Goal: Task Accomplishment & Management: Manage account settings

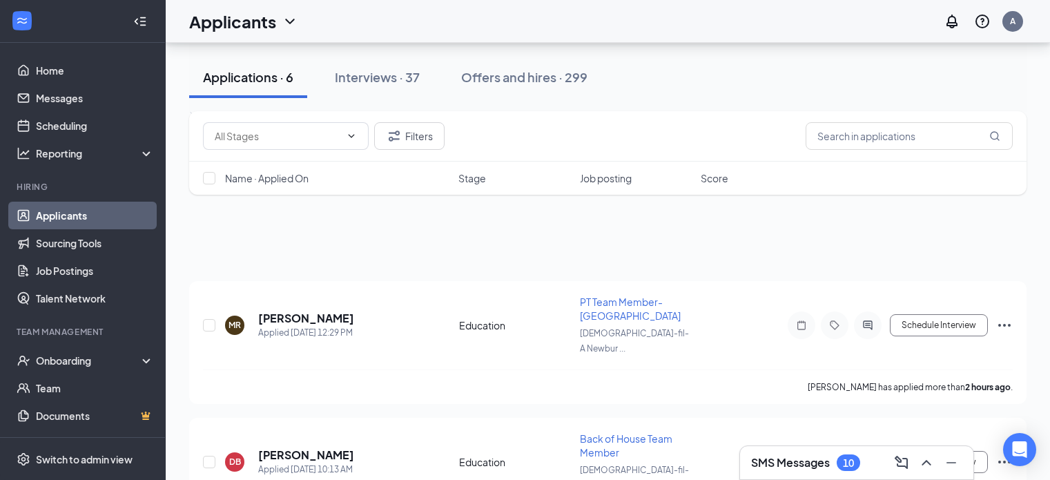
scroll to position [374, 0]
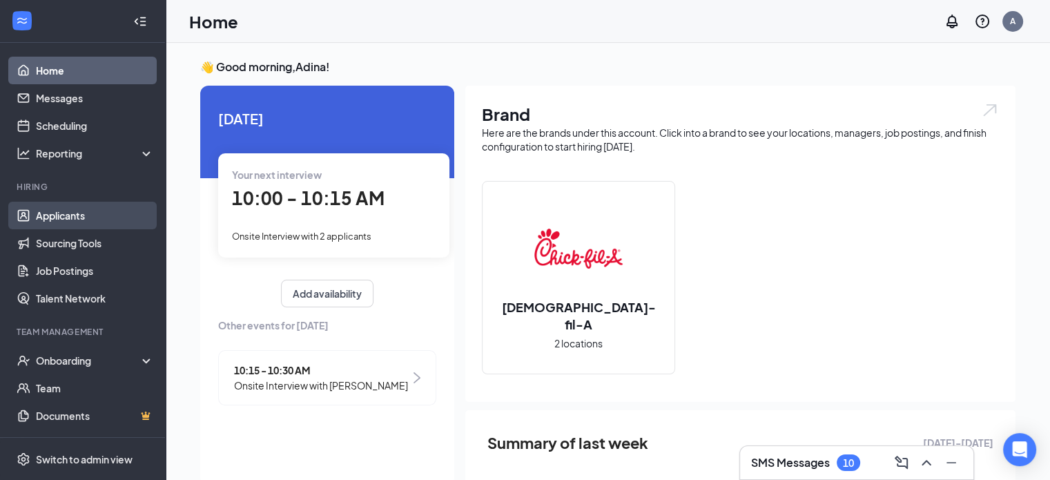
click at [77, 213] on link "Applicants" at bounding box center [95, 216] width 118 height 28
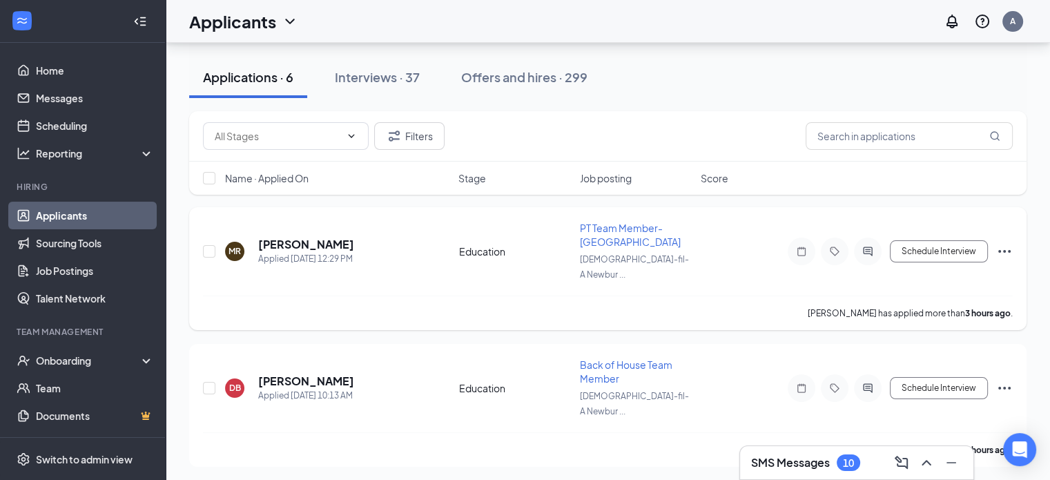
scroll to position [73, 0]
click at [1011, 244] on icon "Ellipses" at bounding box center [1004, 252] width 17 height 17
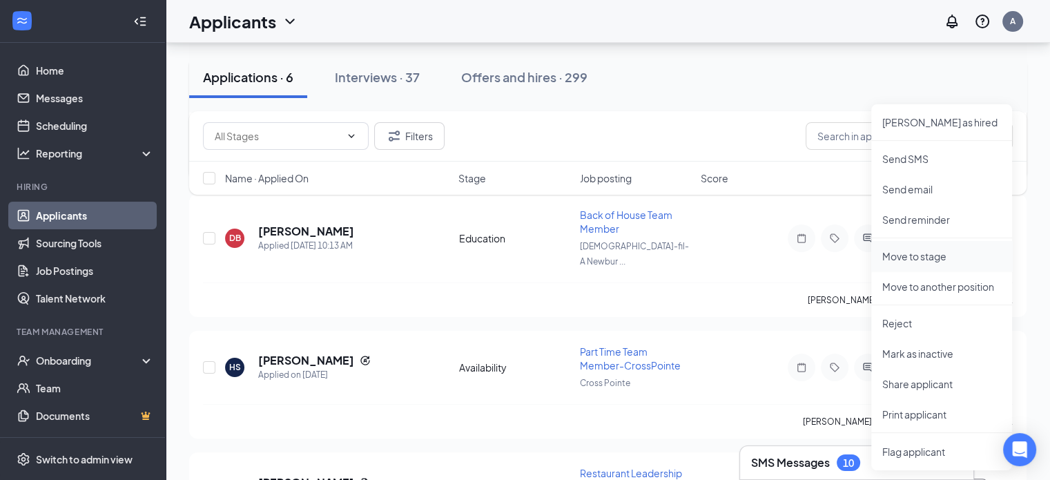
scroll to position [225, 0]
click at [906, 355] on p "Mark as inactive" at bounding box center [941, 352] width 119 height 14
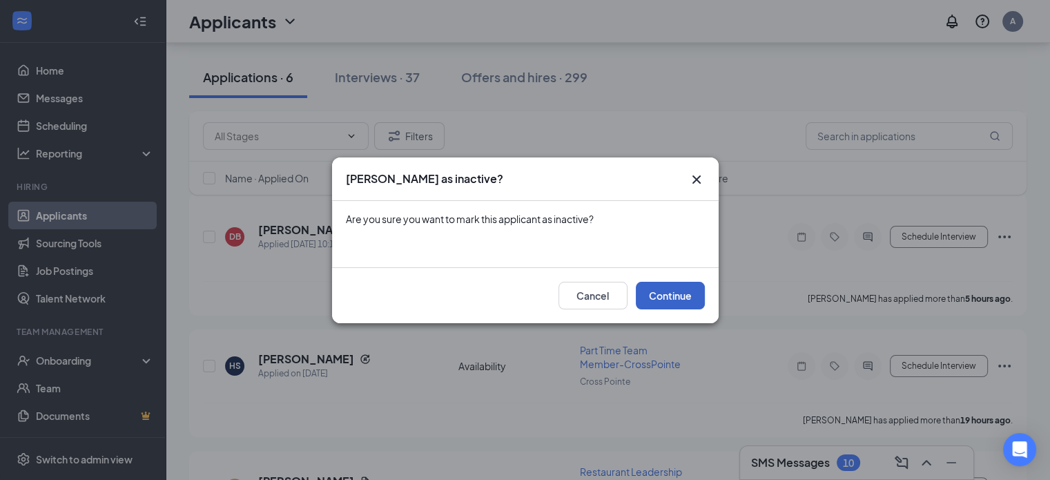
click at [679, 293] on button "Continue" at bounding box center [670, 296] width 69 height 28
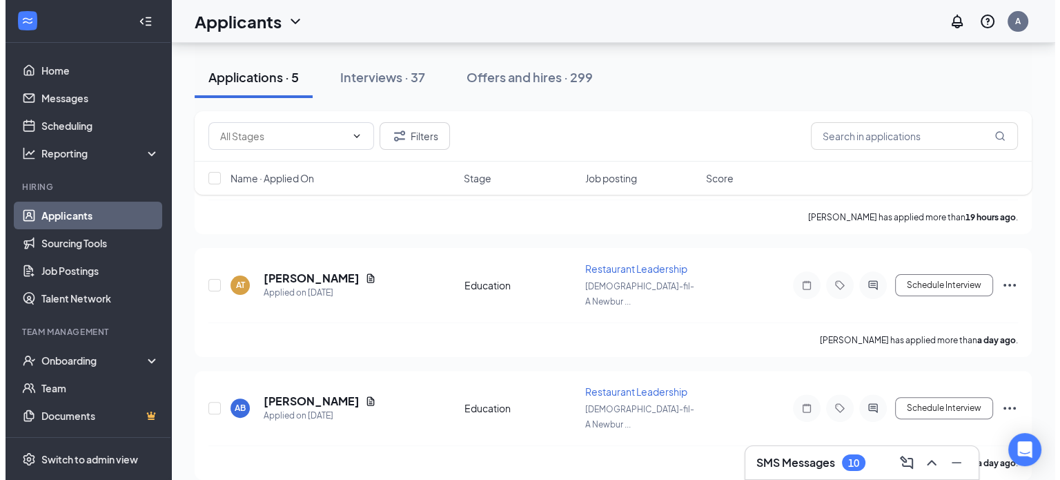
scroll to position [292, 0]
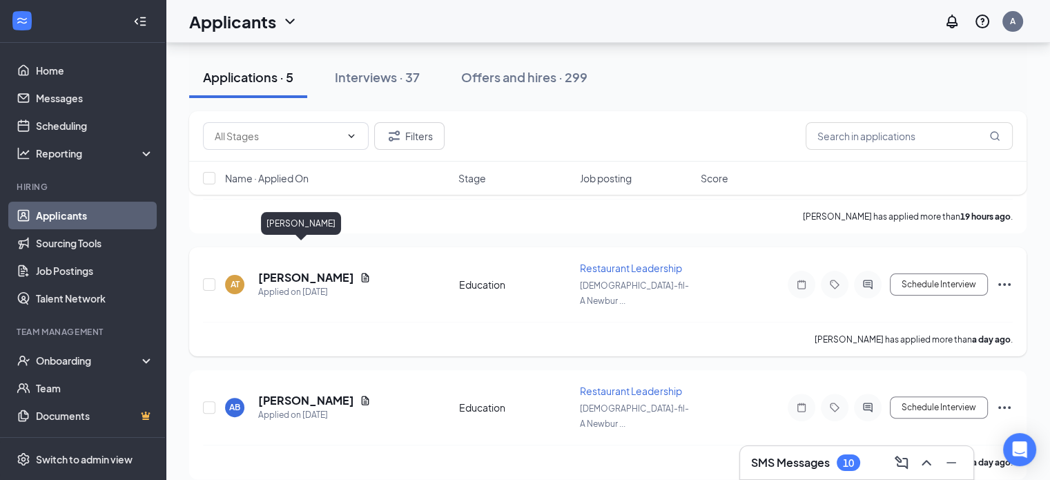
click at [291, 270] on h5 "[PERSON_NAME]" at bounding box center [306, 277] width 96 height 15
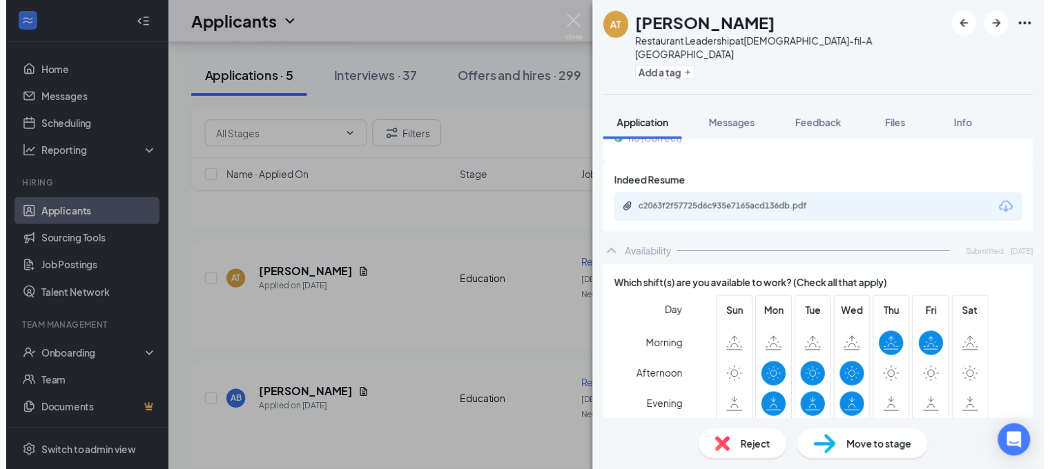
scroll to position [974, 0]
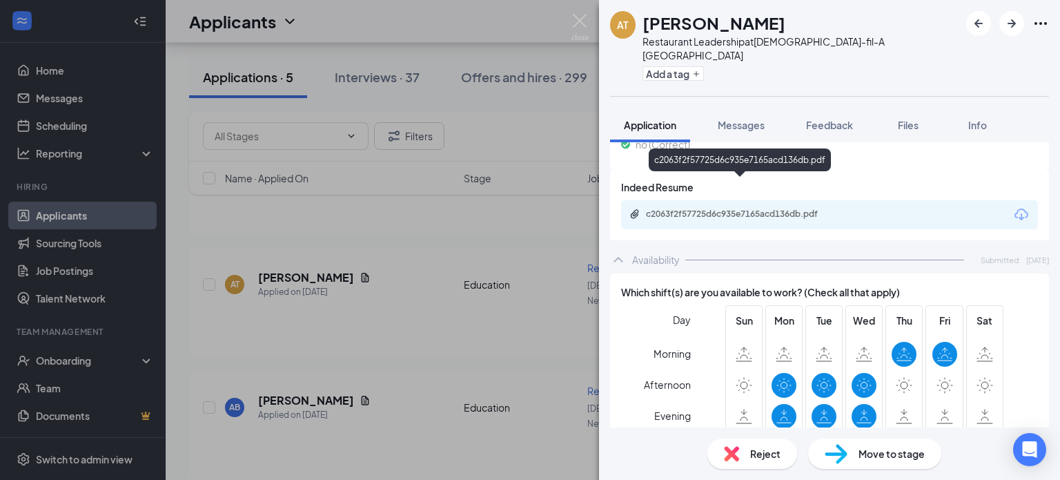
click at [723, 208] on div "c2063f2f57725d6c935e7165acd136db.pdf" at bounding box center [742, 213] width 193 height 11
click at [583, 24] on img at bounding box center [580, 27] width 17 height 27
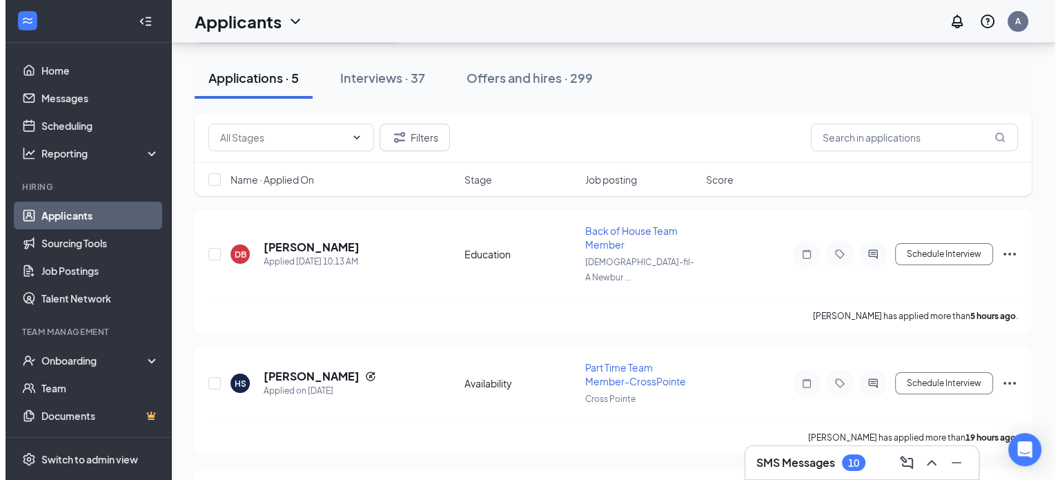
scroll to position [70, 0]
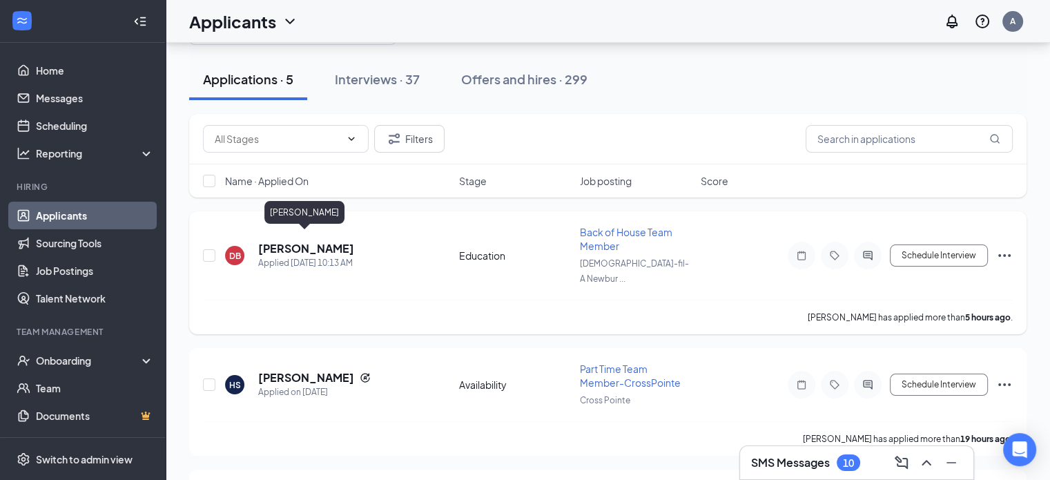
click at [296, 242] on h5 "[PERSON_NAME]" at bounding box center [306, 248] width 96 height 15
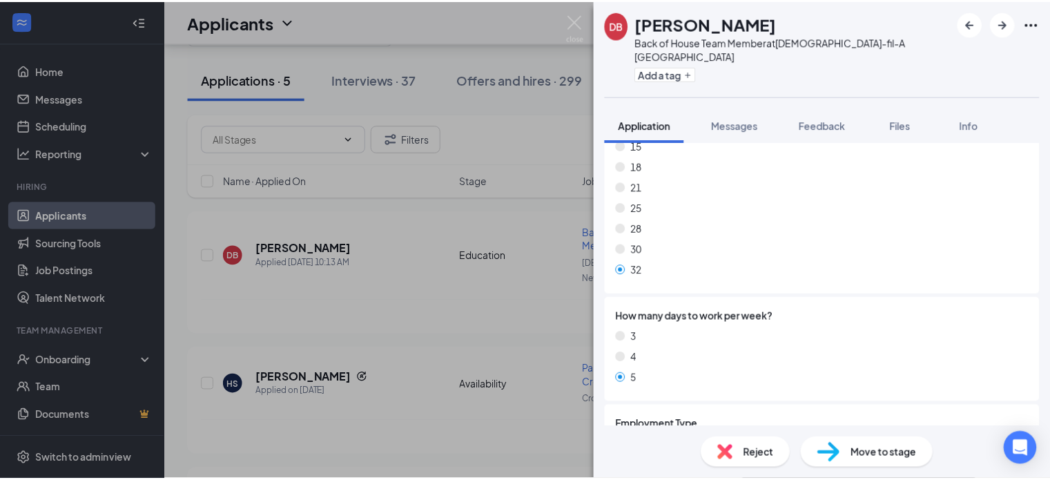
scroll to position [1095, 0]
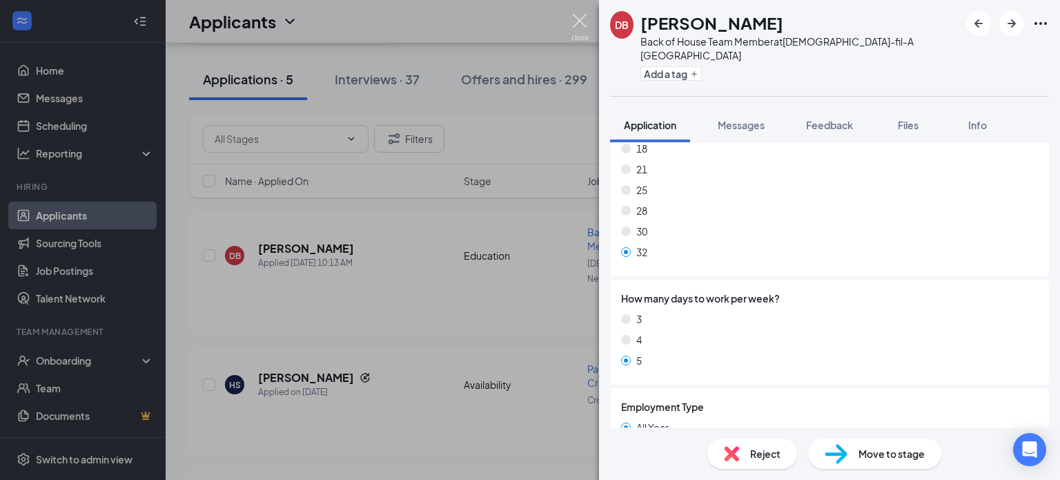
click at [572, 17] on img at bounding box center [580, 27] width 17 height 27
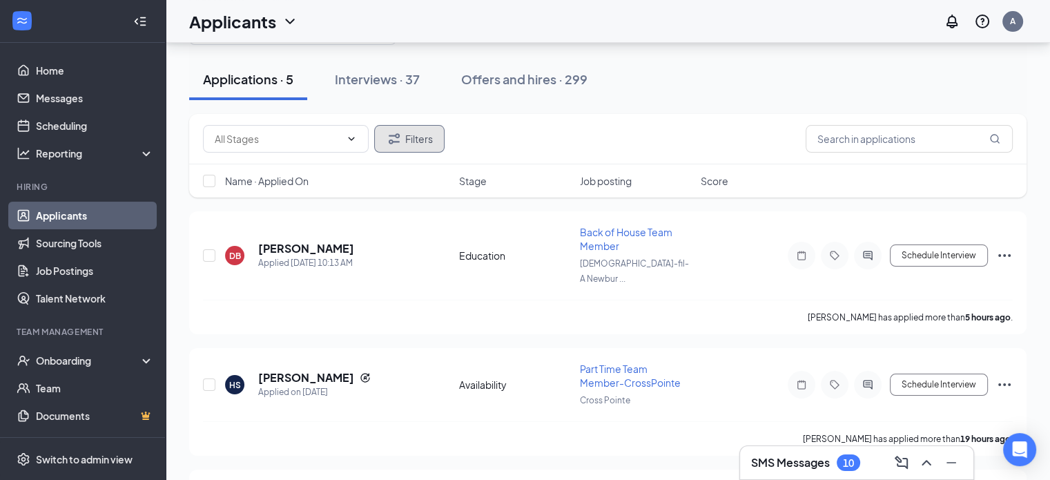
click at [388, 143] on icon "Filter" at bounding box center [394, 138] width 17 height 17
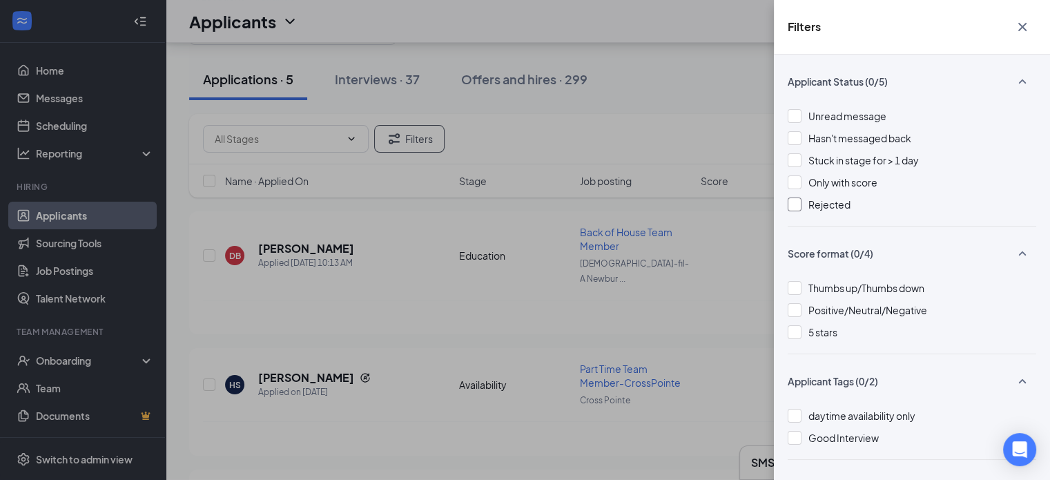
click at [795, 204] on div at bounding box center [795, 204] width 14 height 14
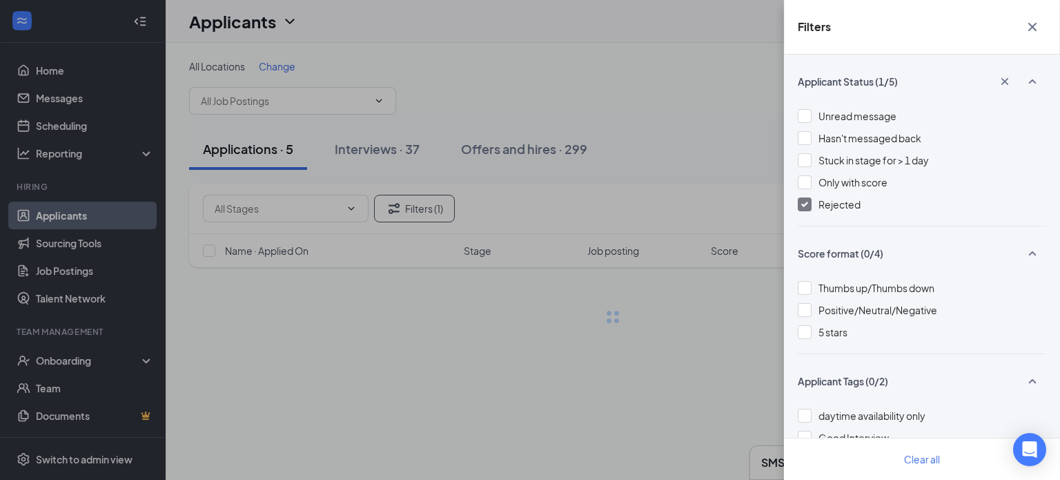
click at [757, 85] on div "Filters Applicant Status (1/5) Unread message Hasn't messaged back Stuck in sta…" at bounding box center [530, 240] width 1060 height 480
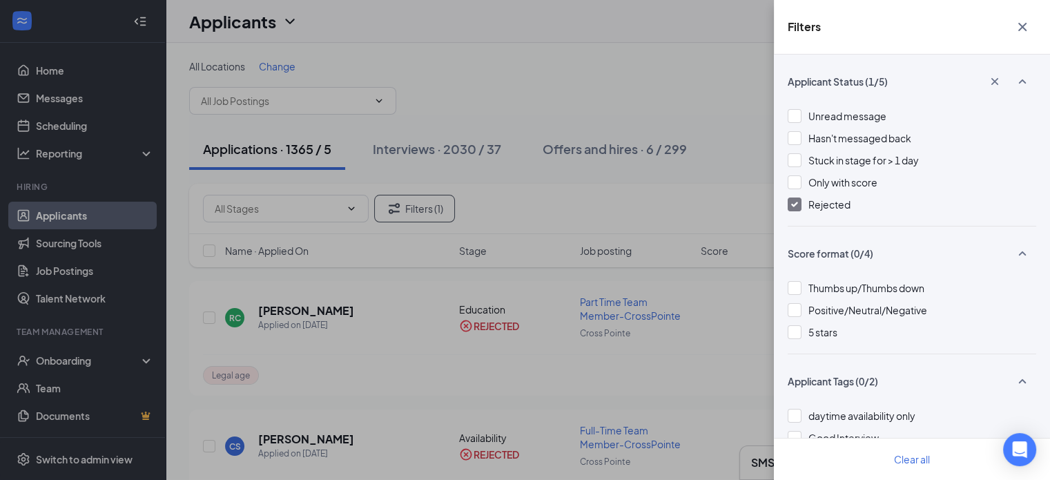
click at [1015, 32] on icon "Cross" at bounding box center [1022, 27] width 17 height 17
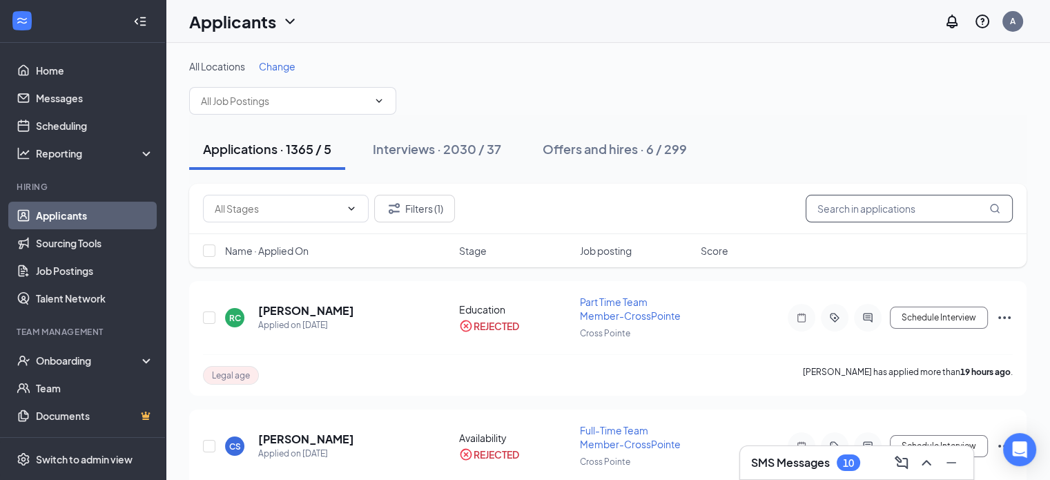
click at [869, 207] on input "text" at bounding box center [909, 209] width 207 height 28
type input "destiny"
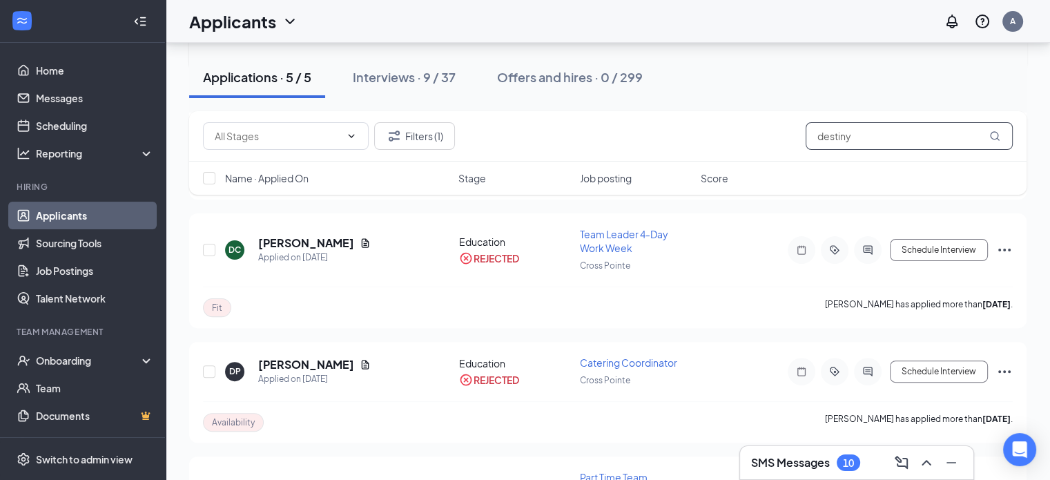
scroll to position [347, 0]
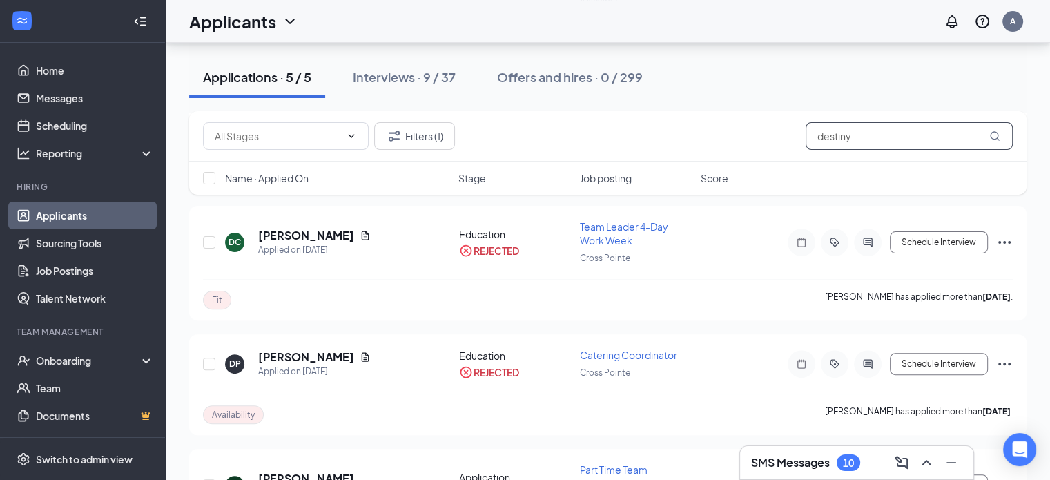
drag, startPoint x: 879, startPoint y: 137, endPoint x: 721, endPoint y: 144, distance: 157.6
click at [721, 144] on div "Filters (1) destiny" at bounding box center [608, 136] width 810 height 28
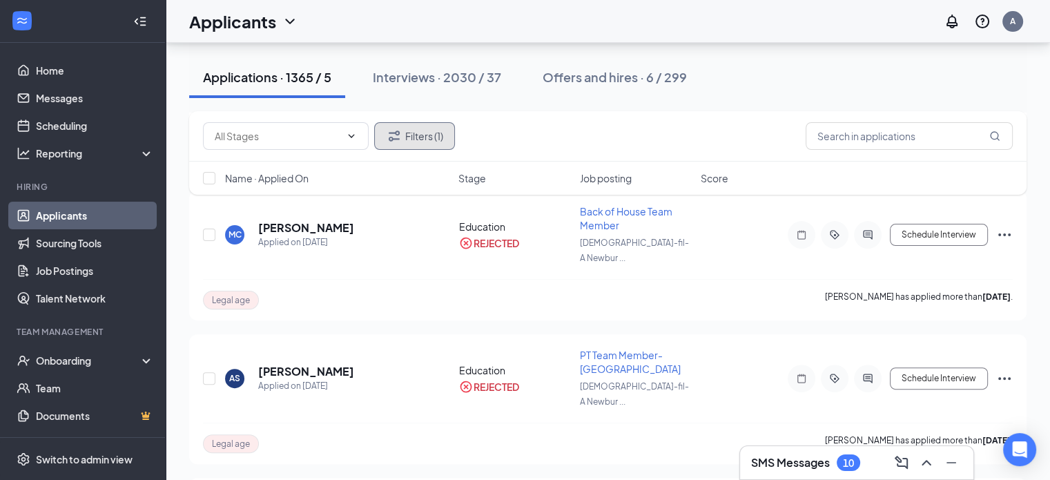
click at [409, 142] on button "Filters (1)" at bounding box center [414, 136] width 81 height 28
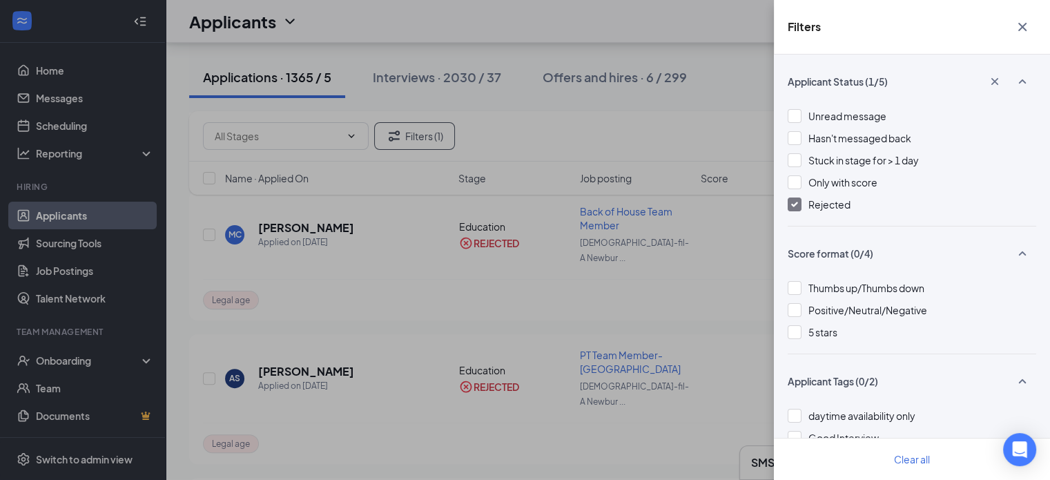
click at [794, 205] on img at bounding box center [794, 205] width 7 height 6
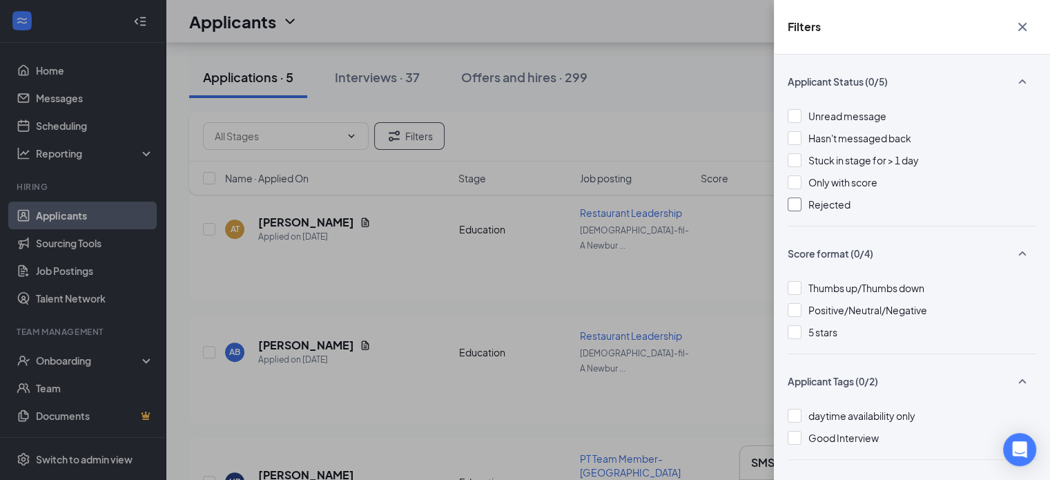
click at [552, 104] on div "Filters Applicant Status (0/5) Unread message Hasn't messaged back Stuck in sta…" at bounding box center [525, 240] width 1050 height 480
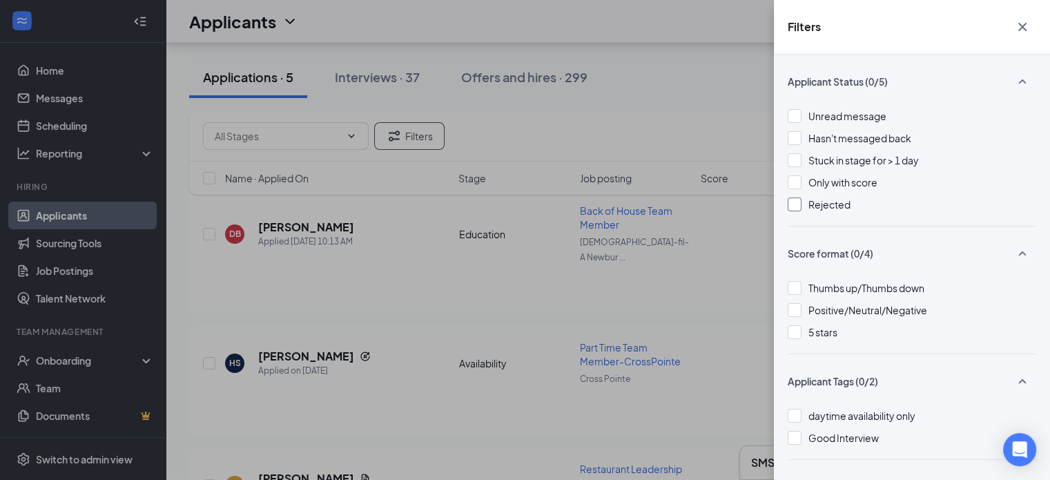
scroll to position [91, 0]
click at [1027, 25] on icon "Cross" at bounding box center [1022, 27] width 17 height 17
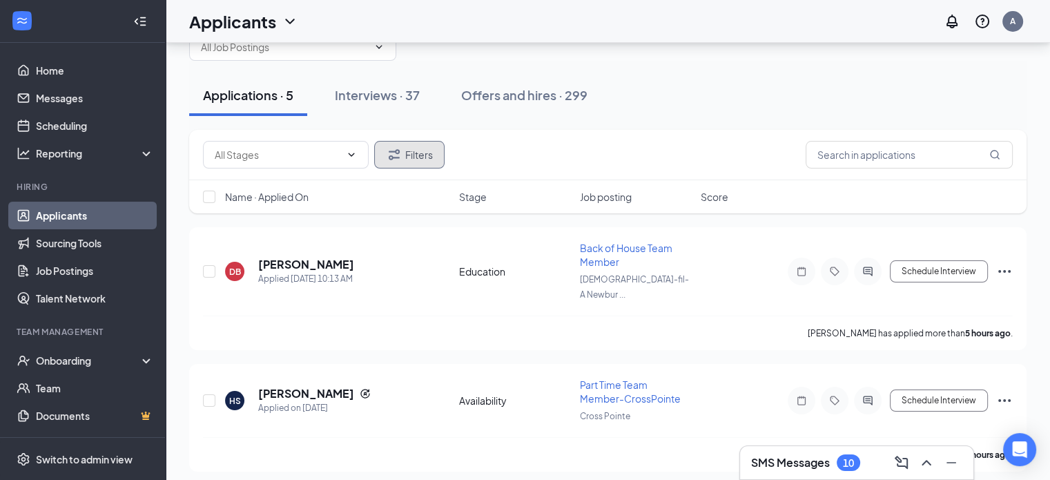
scroll to position [105, 0]
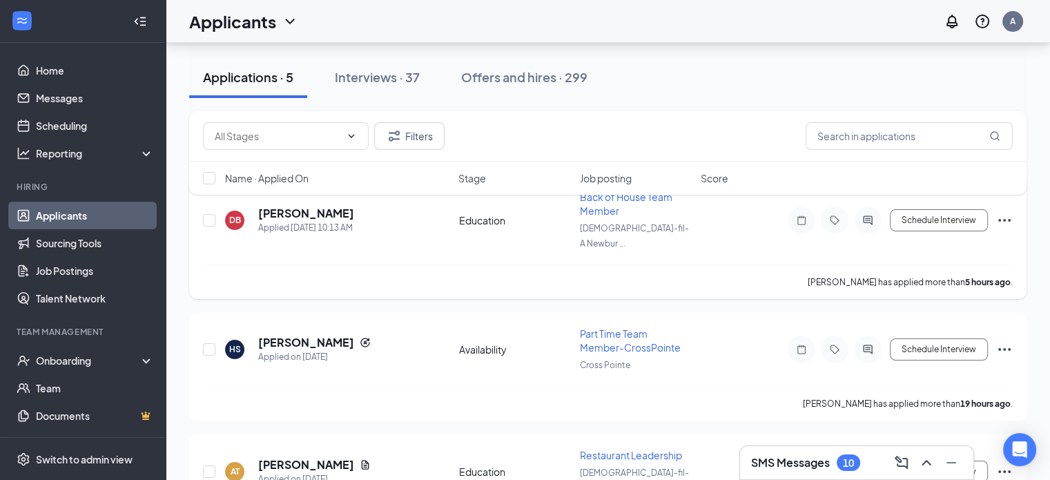
click at [1007, 212] on icon "Ellipses" at bounding box center [1004, 220] width 17 height 17
click at [750, 273] on div "[PERSON_NAME] has applied more than 5 hours ago ." at bounding box center [608, 281] width 810 height 35
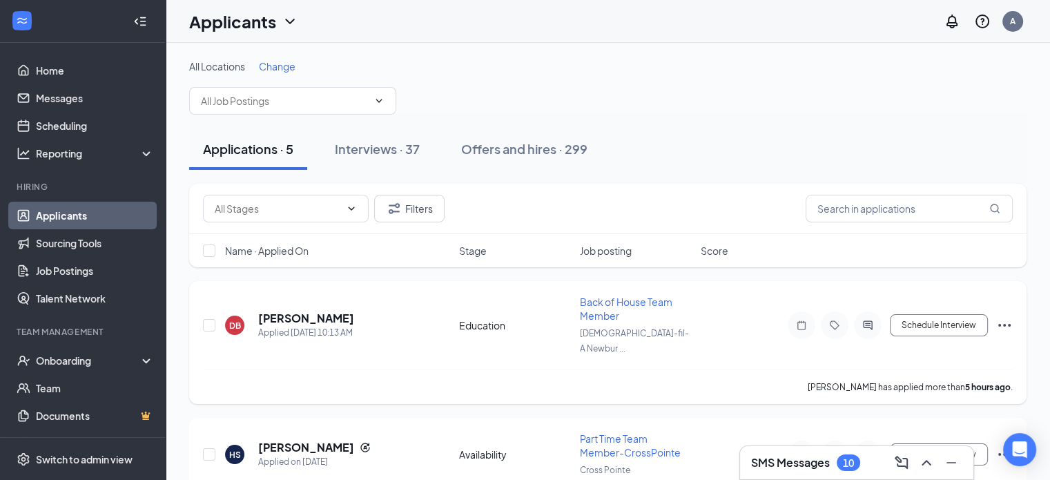
click at [1005, 324] on icon "Ellipses" at bounding box center [1004, 325] width 12 height 3
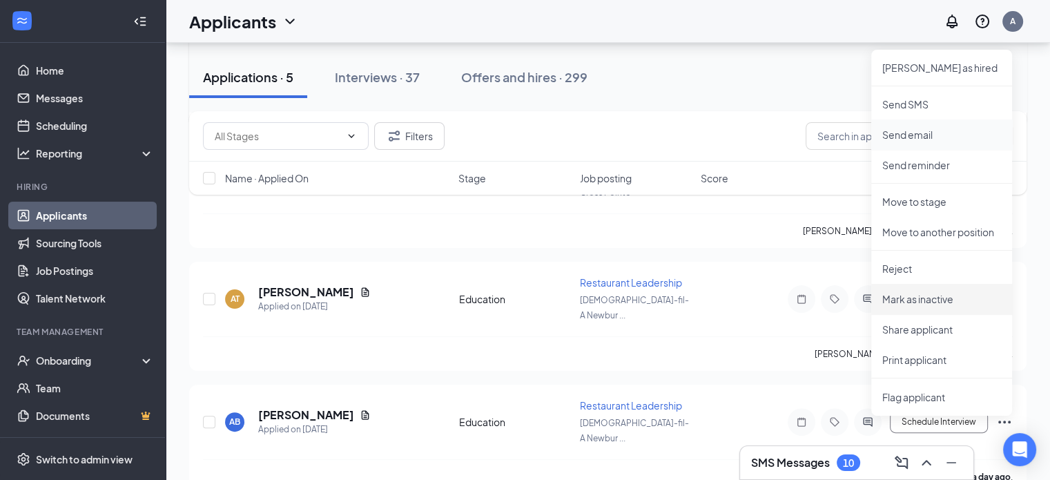
scroll to position [280, 0]
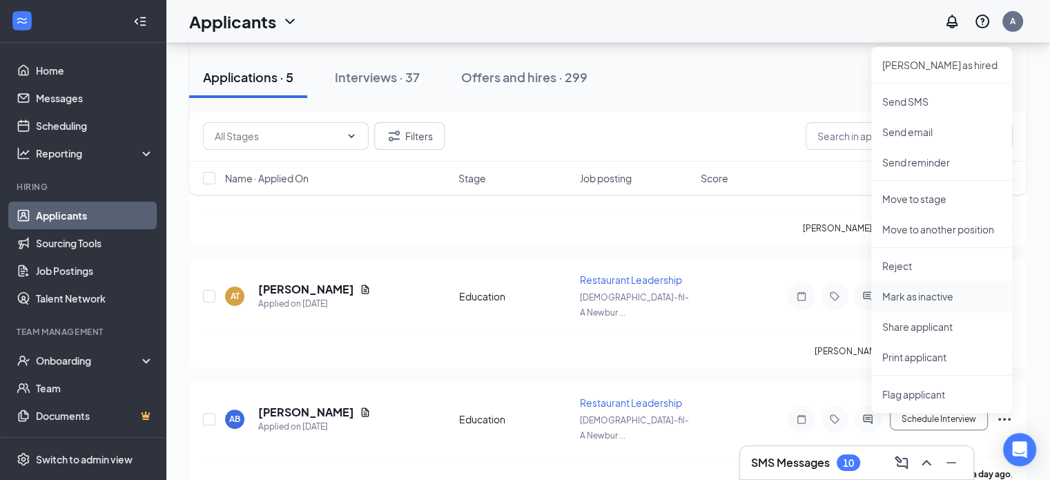
click at [918, 290] on p "Mark as inactive" at bounding box center [941, 296] width 119 height 14
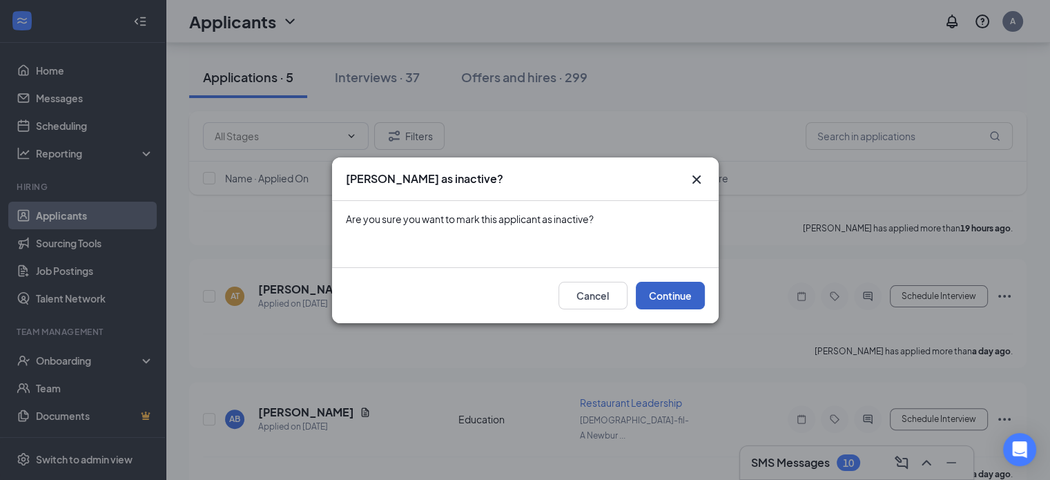
click at [663, 293] on button "Continue" at bounding box center [670, 296] width 69 height 28
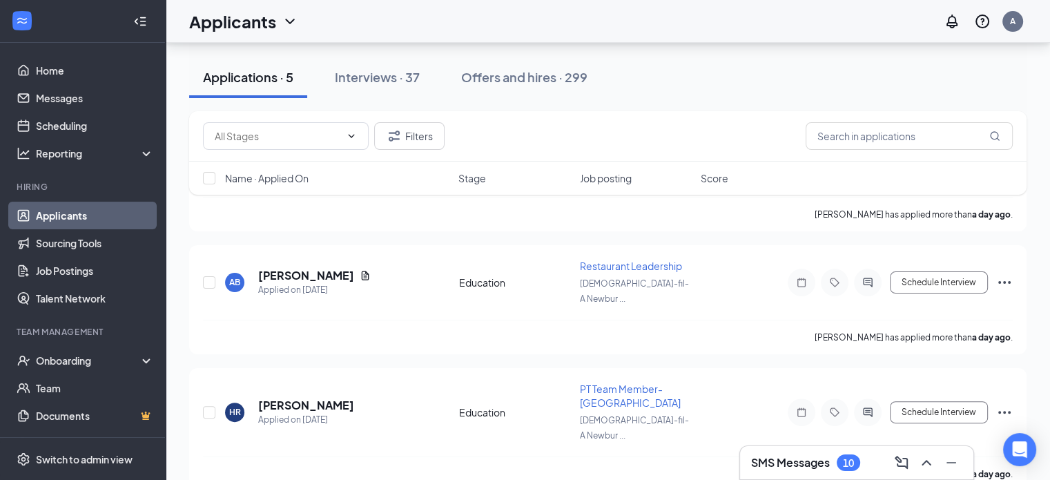
scroll to position [255, 0]
